Goal: Task Accomplishment & Management: Manage account settings

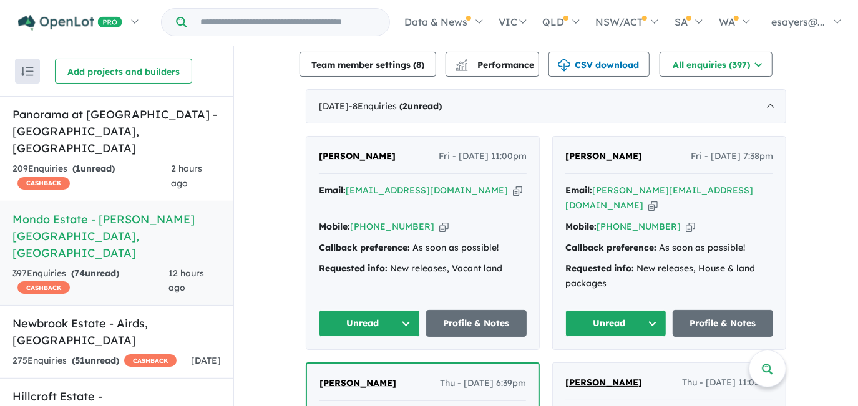
scroll to position [454, 0]
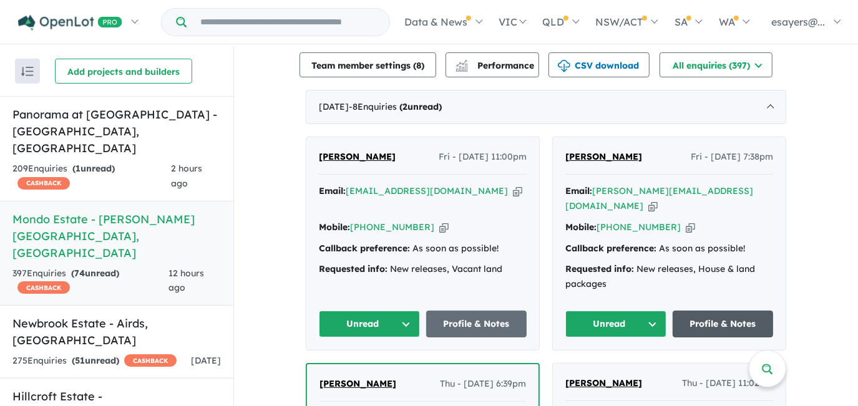
click at [700, 314] on link "Profile & Notes" at bounding box center [723, 324] width 101 height 27
click at [720, 314] on link "Profile & Notes" at bounding box center [723, 324] width 101 height 27
click at [658, 200] on icon "button" at bounding box center [652, 206] width 9 height 13
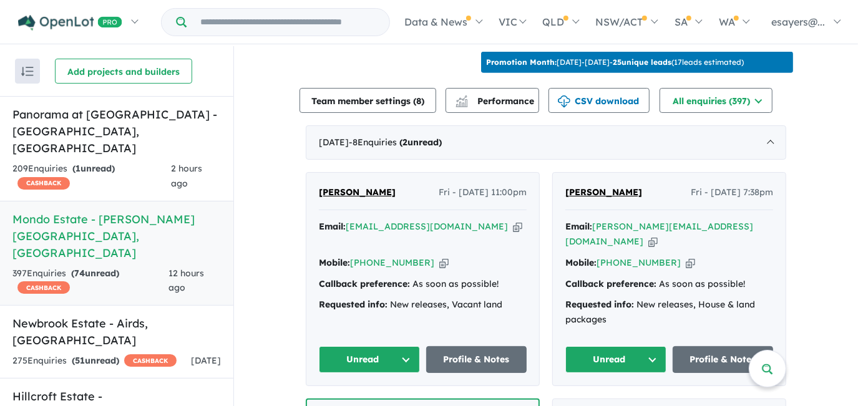
scroll to position [510, 0]
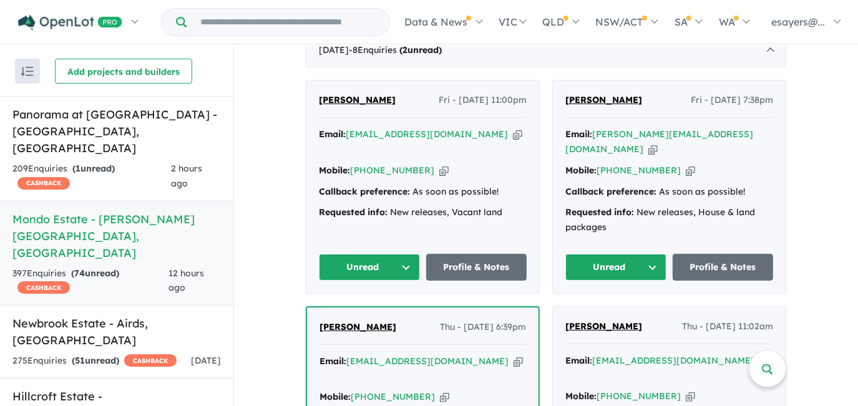
click at [658, 143] on icon "button" at bounding box center [652, 149] width 9 height 13
drag, startPoint x: 624, startPoint y: 261, endPoint x: 622, endPoint y: 273, distance: 12.0
click at [624, 261] on button "Unread" at bounding box center [615, 267] width 101 height 27
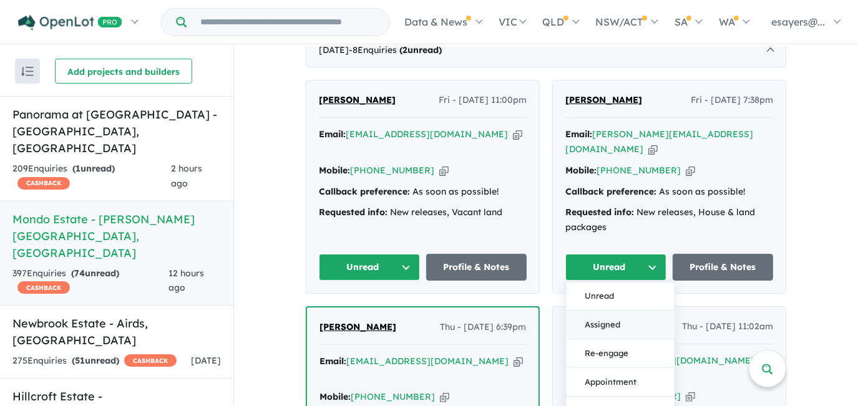
click at [632, 322] on button "Assigned" at bounding box center [620, 325] width 109 height 29
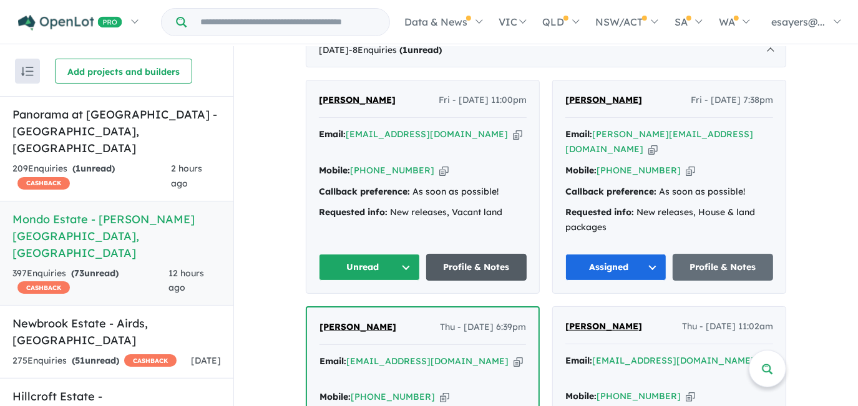
click at [487, 254] on link "Profile & Notes" at bounding box center [476, 267] width 101 height 27
click at [513, 128] on icon "button" at bounding box center [517, 134] width 9 height 13
drag, startPoint x: 387, startPoint y: 263, endPoint x: 392, endPoint y: 272, distance: 10.4
click at [387, 263] on button "Unread" at bounding box center [369, 267] width 101 height 27
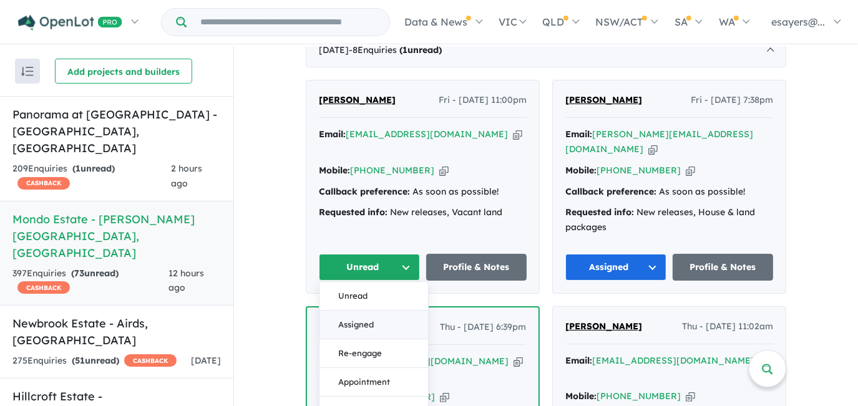
click at [399, 314] on button "Assigned" at bounding box center [373, 325] width 109 height 29
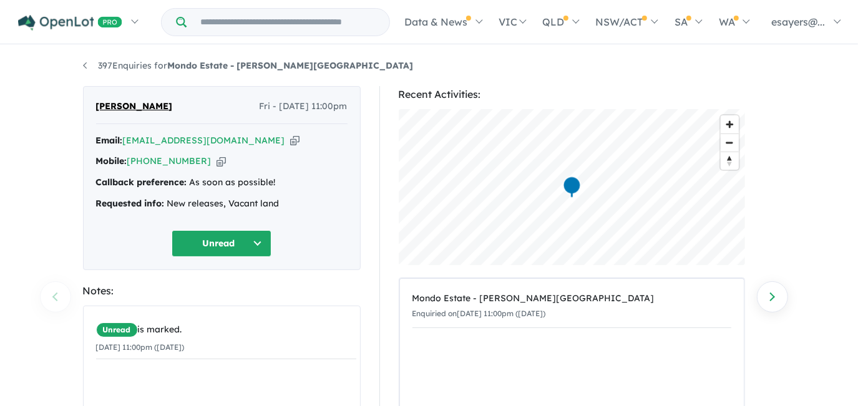
click at [290, 137] on icon "button" at bounding box center [294, 140] width 9 height 13
